Goal: Task Accomplishment & Management: Manage account settings

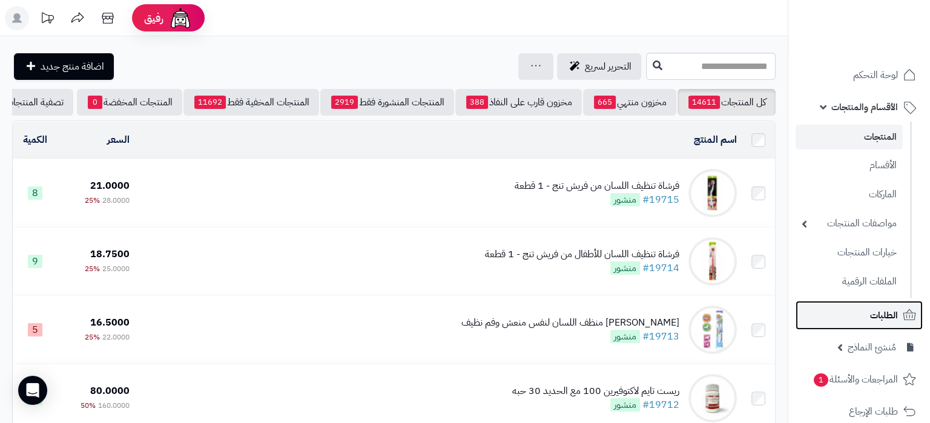
click at [873, 316] on span "الطلبات" at bounding box center [884, 315] width 28 height 17
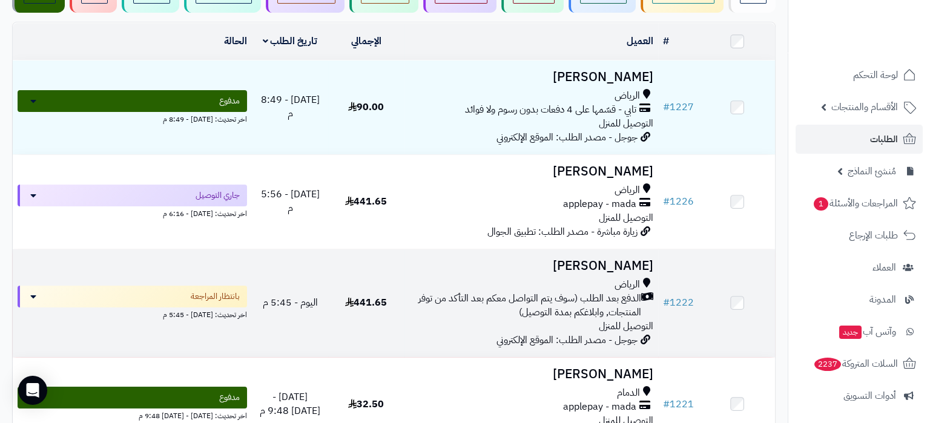
scroll to position [127, 0]
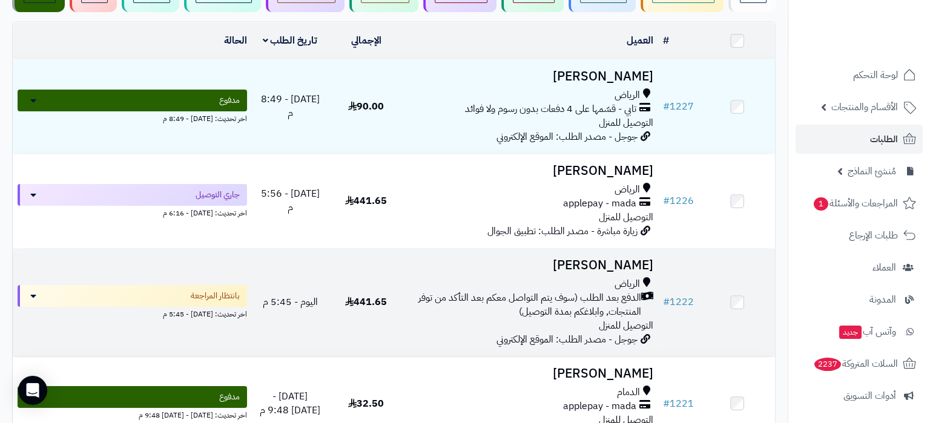
click at [447, 314] on span "الدفع بعد الطلب (سوف يتم التواصل معكم بعد التأكد من توفر المنتجات, وابلاغكم بمد…" at bounding box center [525, 305] width 232 height 28
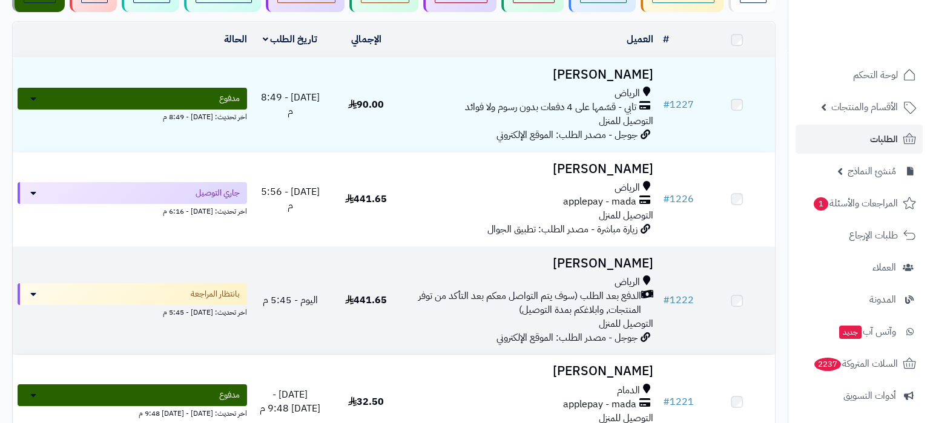
scroll to position [127, 0]
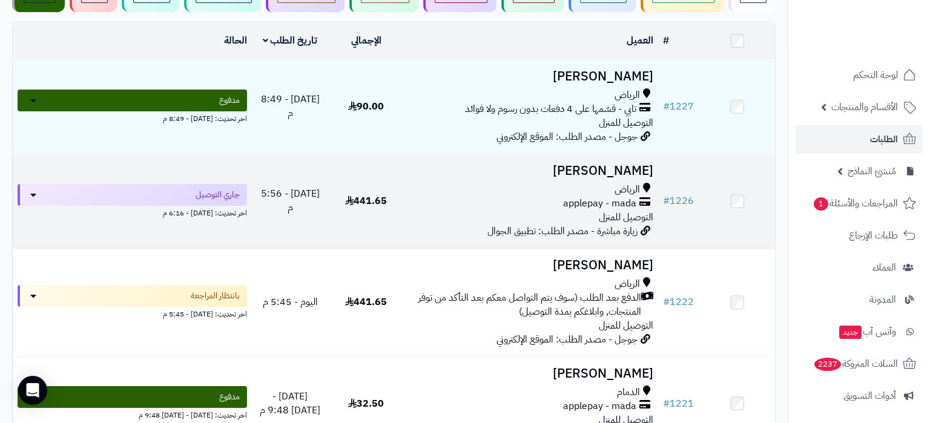
click at [462, 197] on div "applepay - mada" at bounding box center [531, 204] width 244 height 14
